Goal: Information Seeking & Learning: Learn about a topic

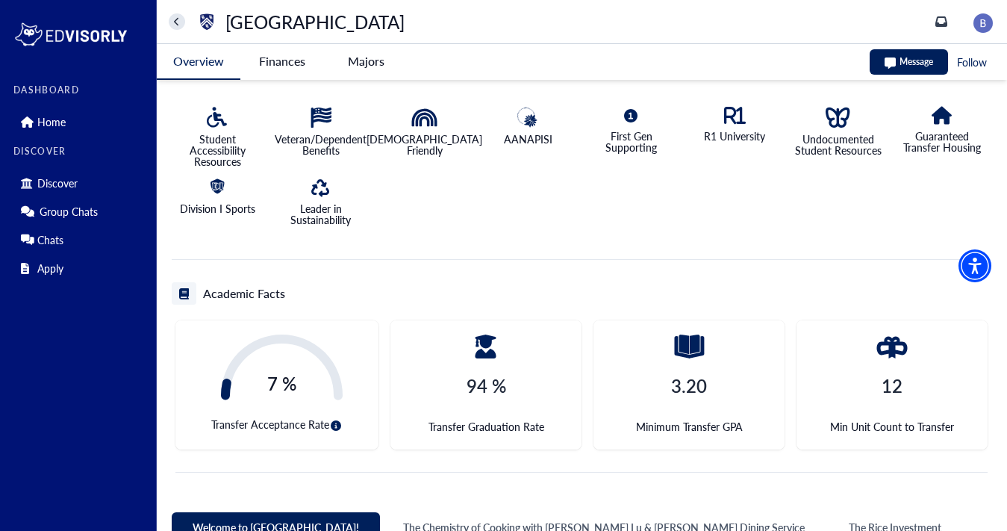
scroll to position [337, 0]
click at [333, 423] on icon "circle-info" at bounding box center [336, 425] width 10 height 10
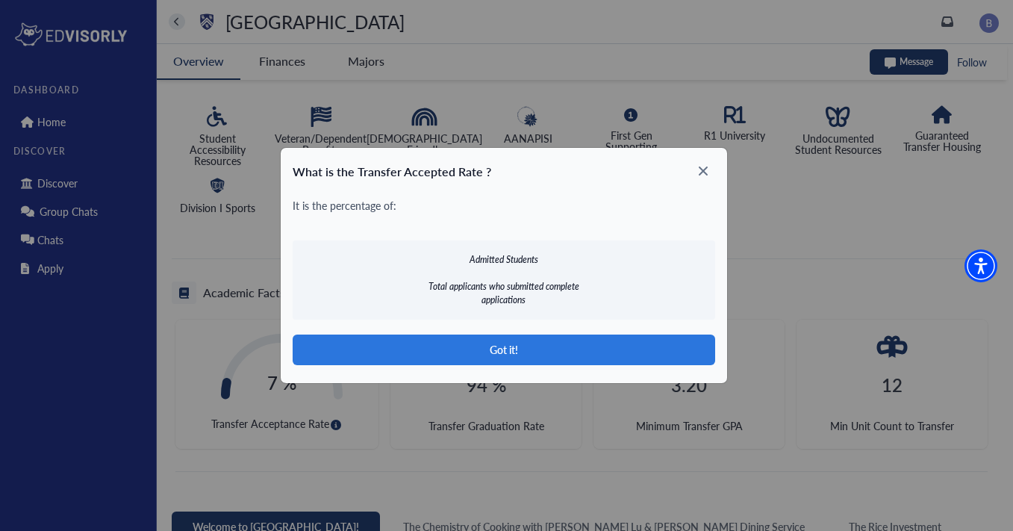
click at [698, 161] on icon at bounding box center [703, 171] width 24 height 24
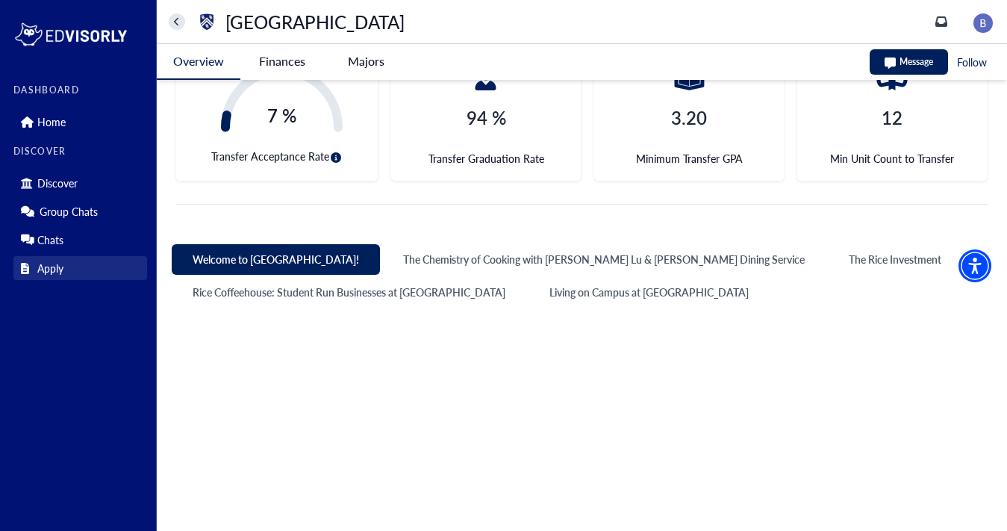
scroll to position [635, 0]
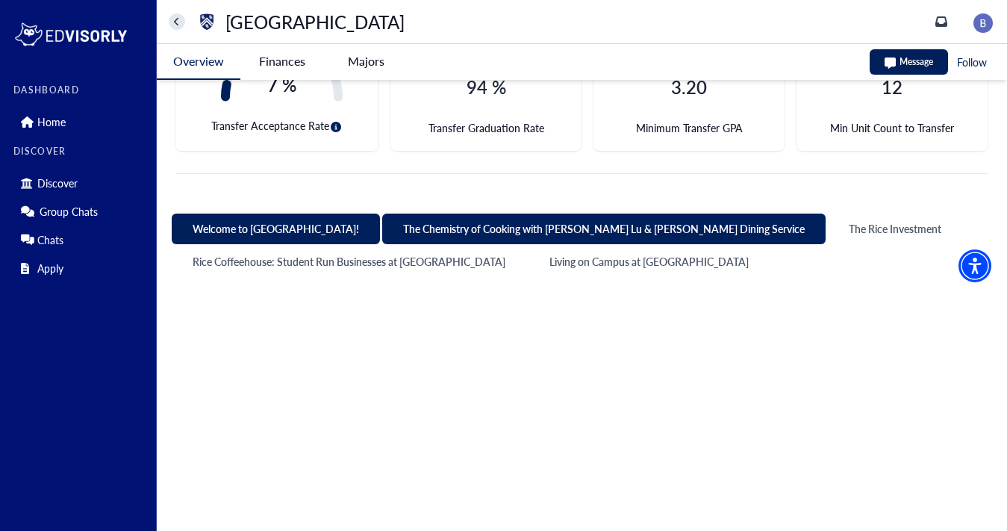
click at [439, 229] on button "The Chemistry of Cooking with [PERSON_NAME] Lu & [PERSON_NAME] Dining Service" at bounding box center [604, 229] width 444 height 31
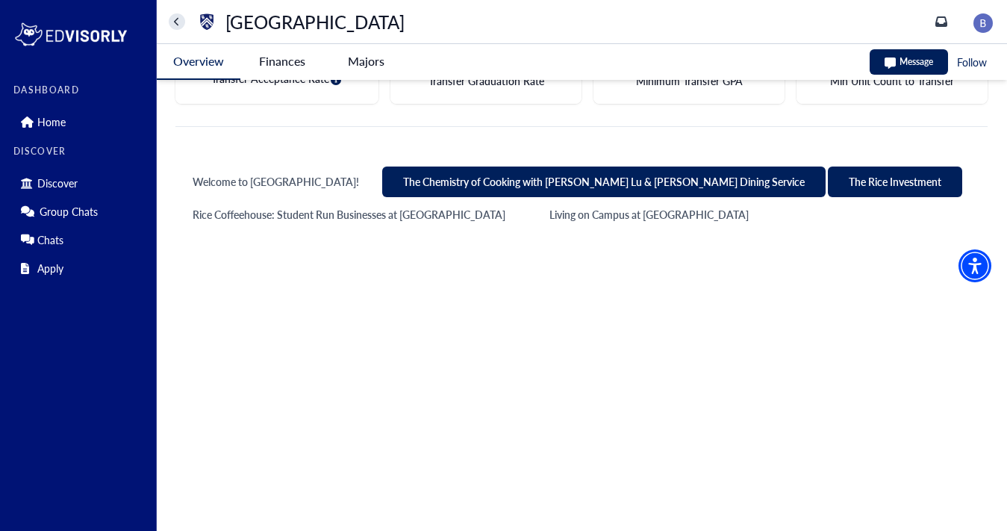
scroll to position [710, 0]
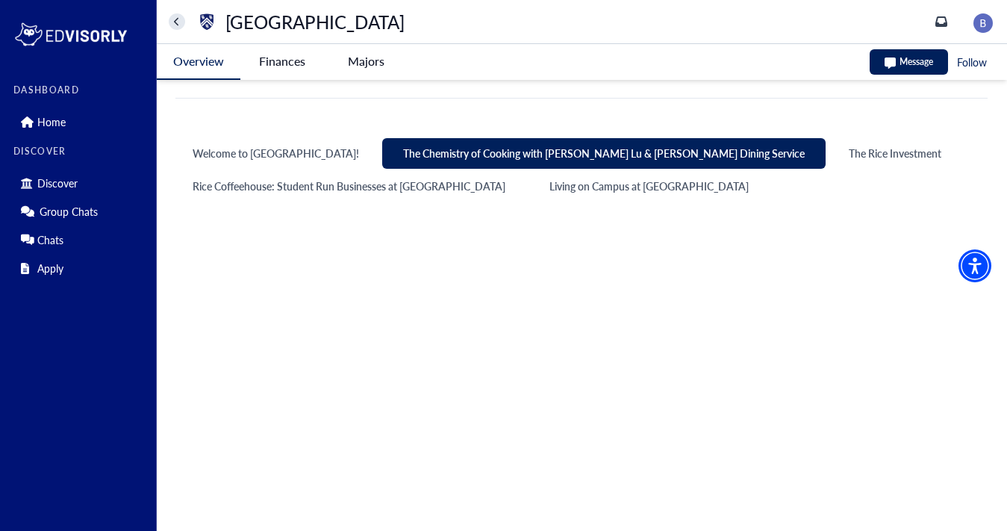
click at [730, 172] on div "Welcome to [GEOGRAPHIC_DATA]! The Chemistry of Cooking with [PERSON_NAME] Lu & …" at bounding box center [580, 169] width 816 height 63
click at [828, 149] on button "The Rice Investment" at bounding box center [895, 153] width 134 height 31
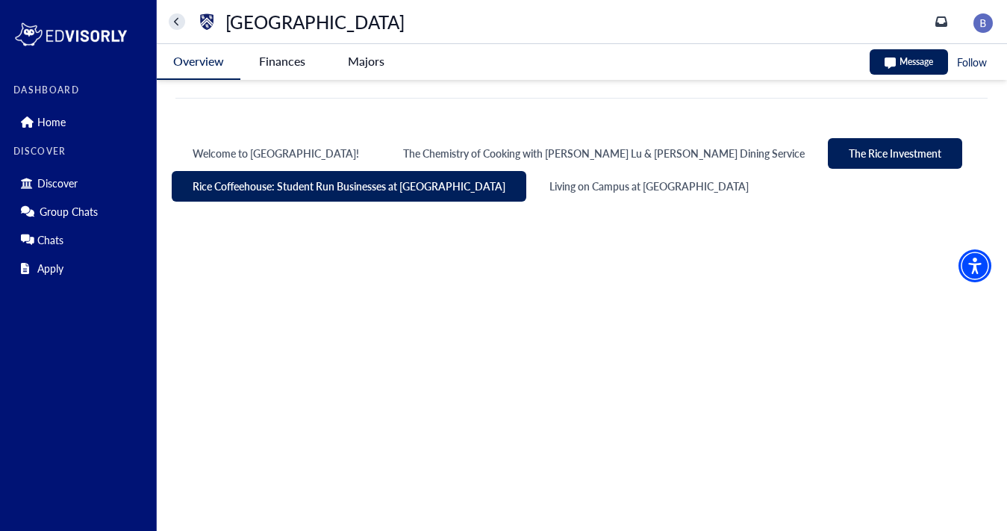
click at [299, 186] on button "Rice Coffeehouse: Student Run Businesses at [GEOGRAPHIC_DATA]" at bounding box center [349, 186] width 355 height 31
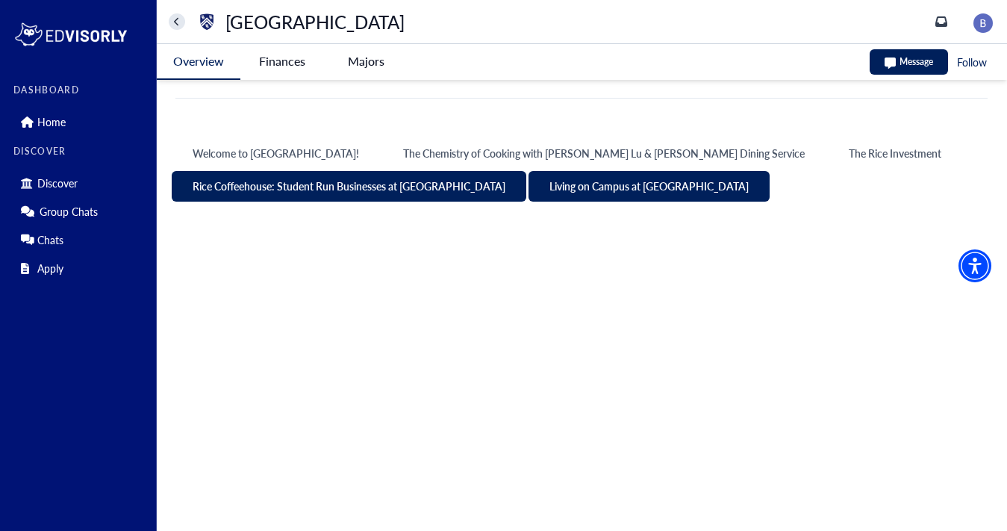
click at [573, 193] on button "Living on Campus at [GEOGRAPHIC_DATA]" at bounding box center [649, 186] width 241 height 31
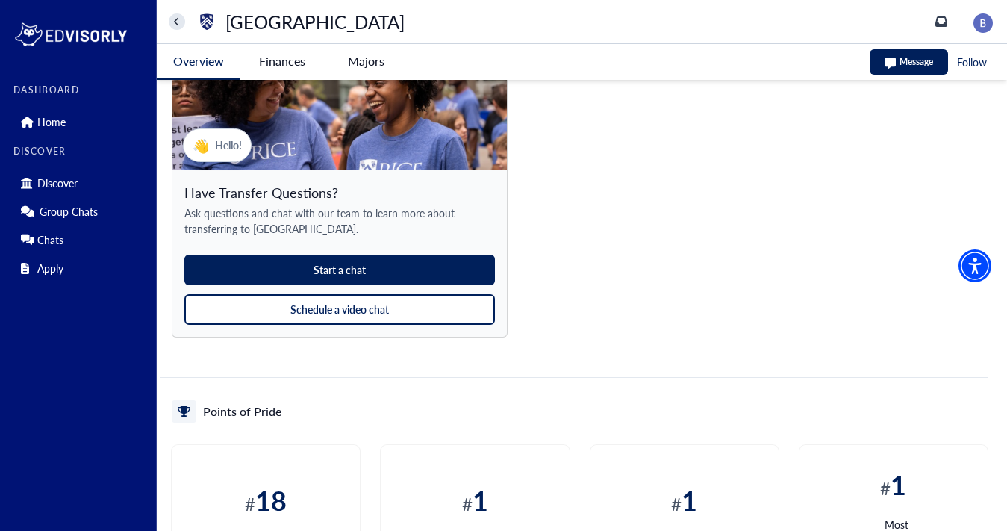
scroll to position [1346, 0]
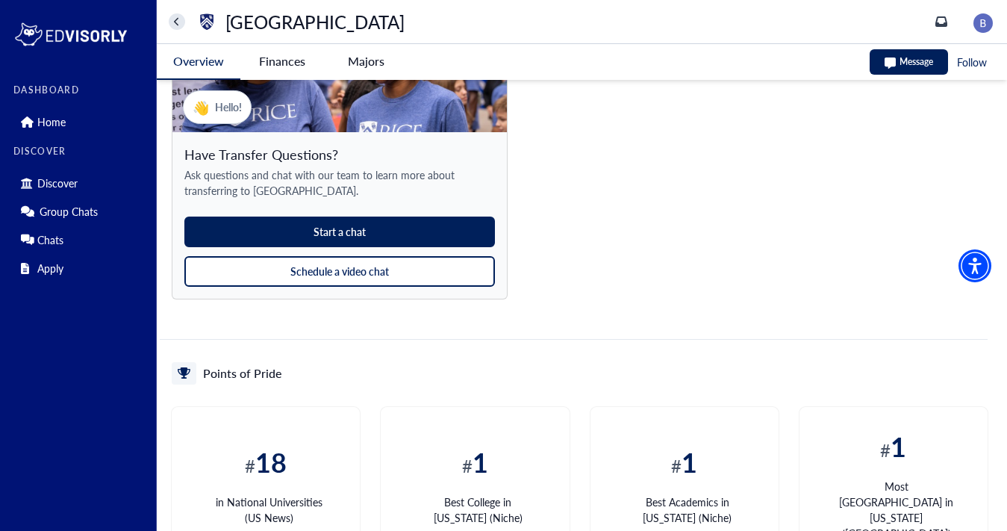
click at [417, 267] on button "Schedule a video chat" at bounding box center [339, 271] width 311 height 31
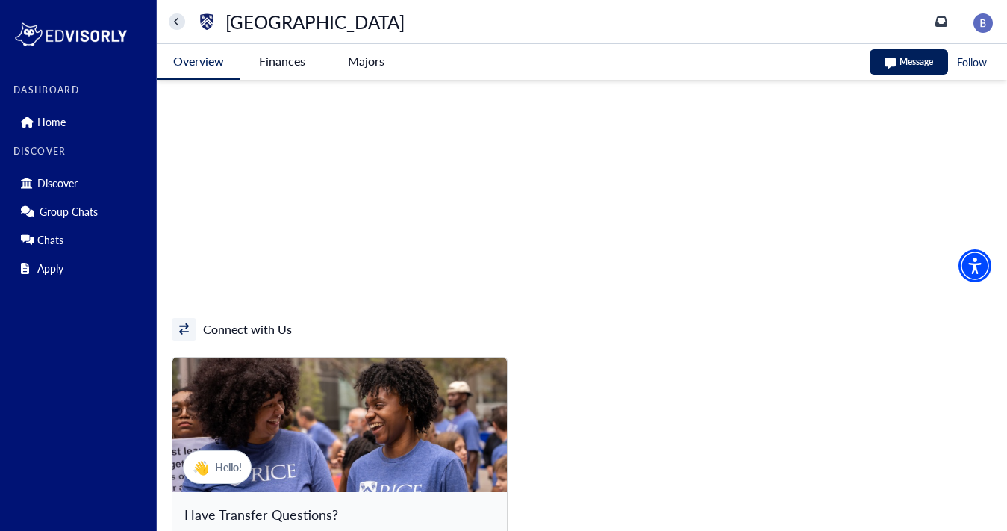
scroll to position [924, 0]
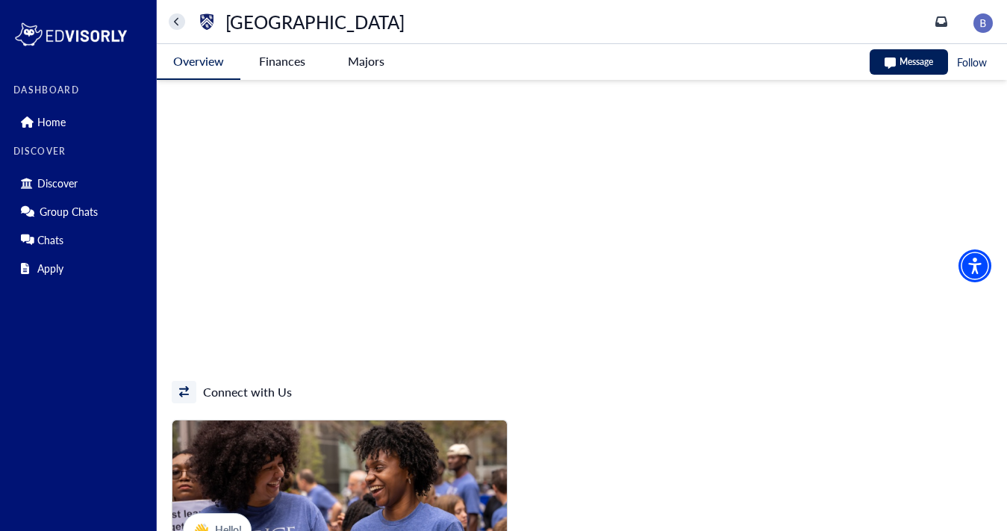
click at [264, 67] on University-tag "Finances" at bounding box center [282, 61] width 84 height 34
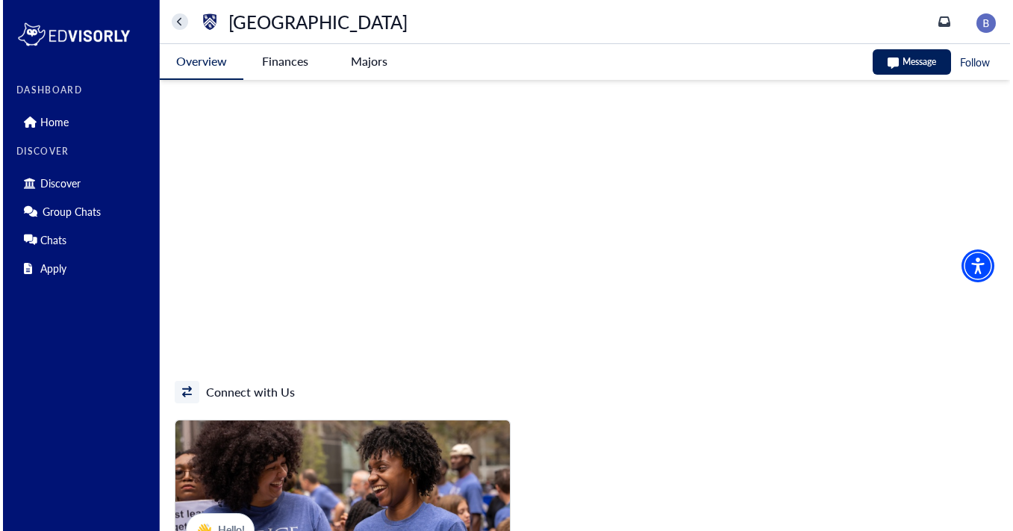
scroll to position [0, 0]
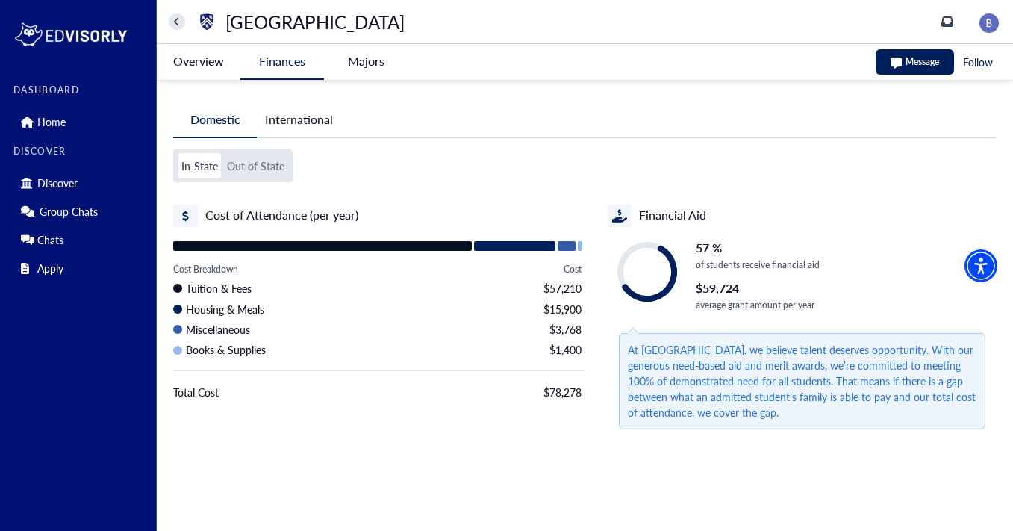
click at [246, 164] on button "Out of State" at bounding box center [255, 165] width 63 height 25
click at [187, 167] on button "In-State" at bounding box center [199, 165] width 43 height 25
click at [247, 164] on button "Out of State" at bounding box center [255, 165] width 63 height 25
click at [275, 130] on button "International" at bounding box center [299, 119] width 84 height 34
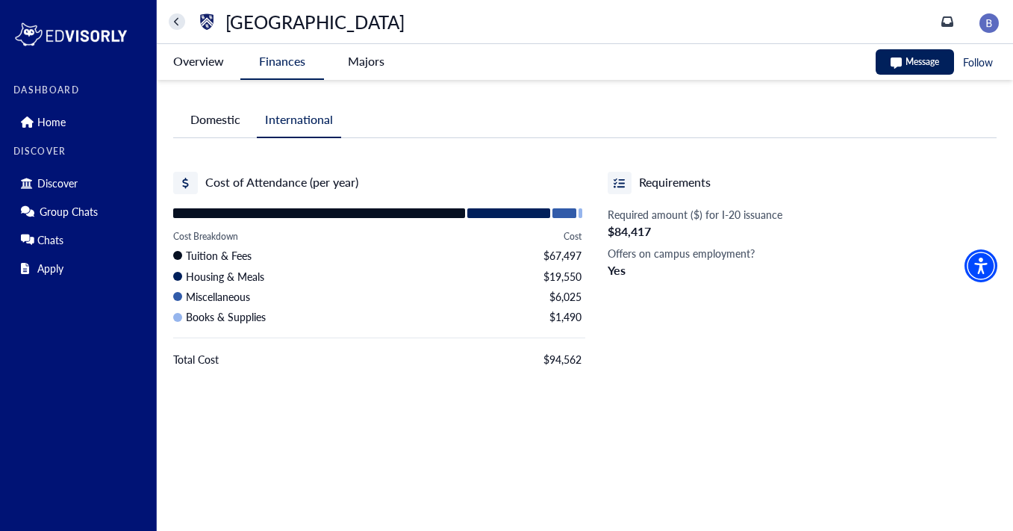
click at [202, 121] on button "Domestic" at bounding box center [215, 119] width 84 height 34
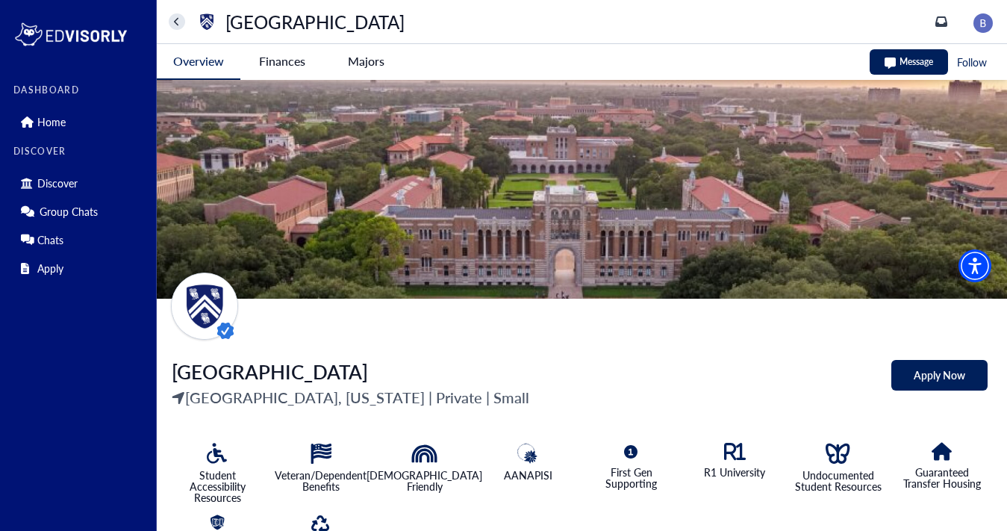
click at [279, 62] on University-tag "Finances" at bounding box center [282, 61] width 84 height 34
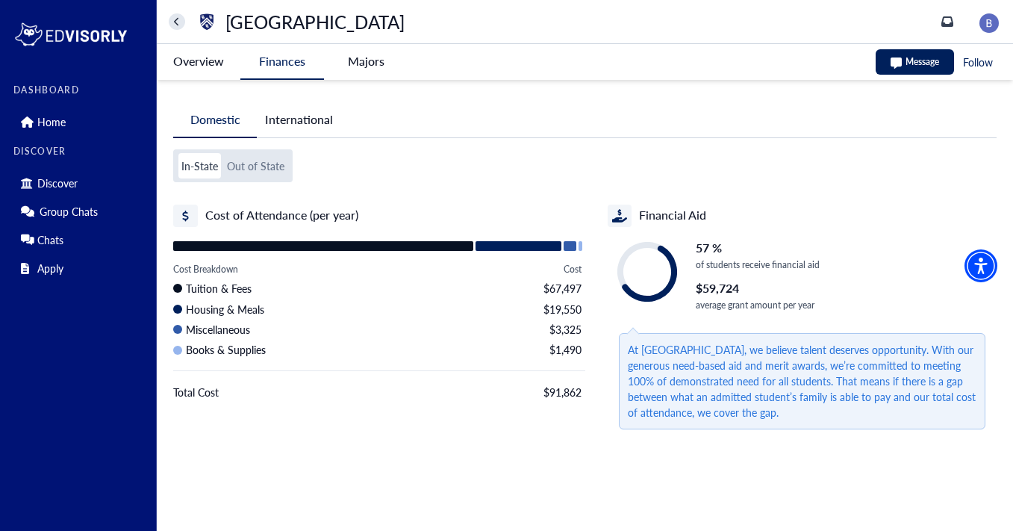
click at [265, 170] on button "Out of State" at bounding box center [255, 165] width 63 height 25
click at [269, 168] on button "Out of State" at bounding box center [255, 165] width 63 height 25
click at [184, 164] on button "In-State" at bounding box center [199, 165] width 43 height 25
click at [244, 168] on button "Out of State" at bounding box center [255, 165] width 63 height 25
click at [191, 161] on button "In-State" at bounding box center [199, 165] width 43 height 25
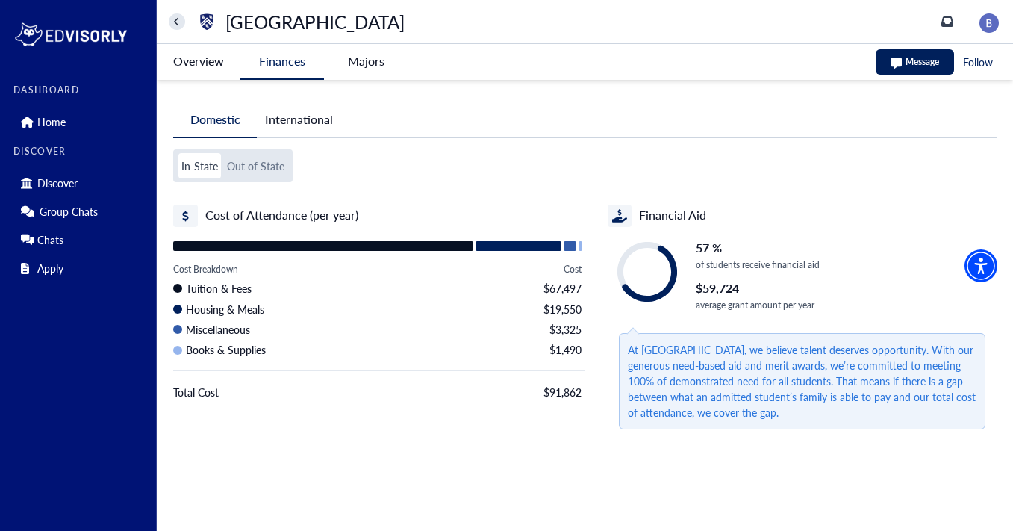
click at [269, 172] on button "Out of State" at bounding box center [255, 165] width 63 height 25
click at [288, 122] on button "International" at bounding box center [299, 119] width 84 height 34
